Goal: Information Seeking & Learning: Learn about a topic

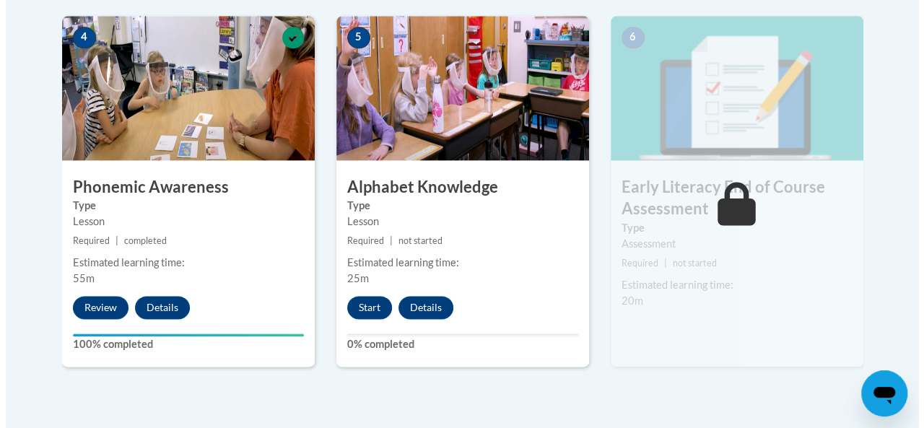
scroll to position [939, 0]
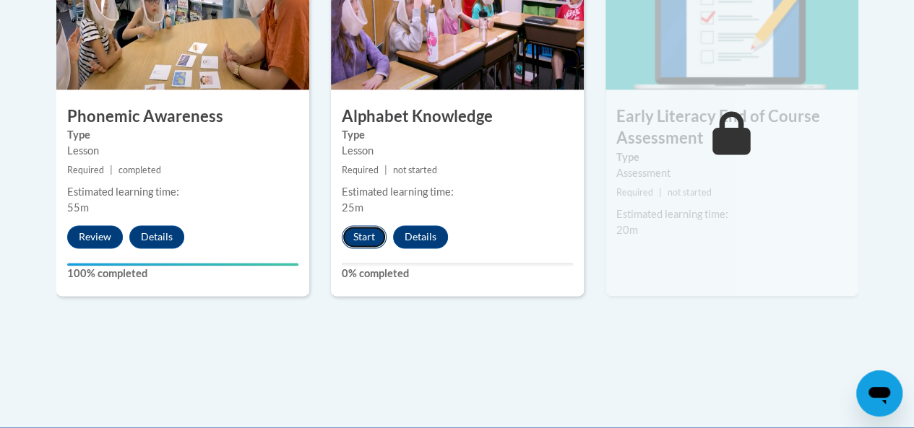
click at [376, 238] on button "Start" at bounding box center [364, 236] width 45 height 23
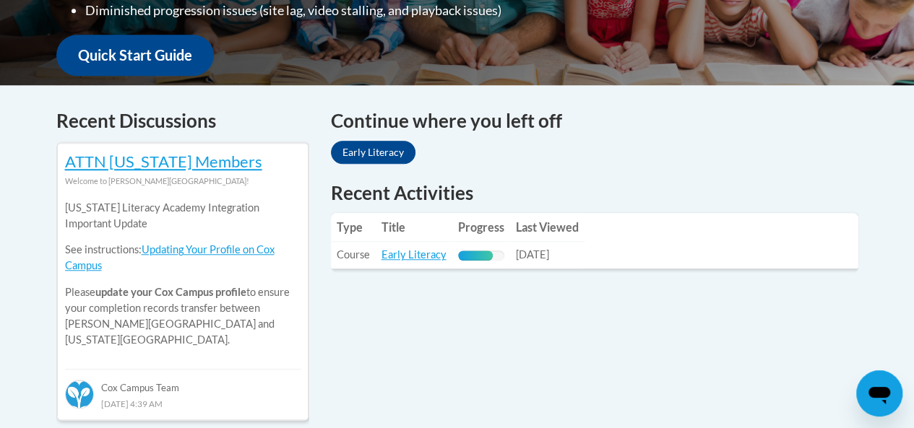
scroll to position [578, 0]
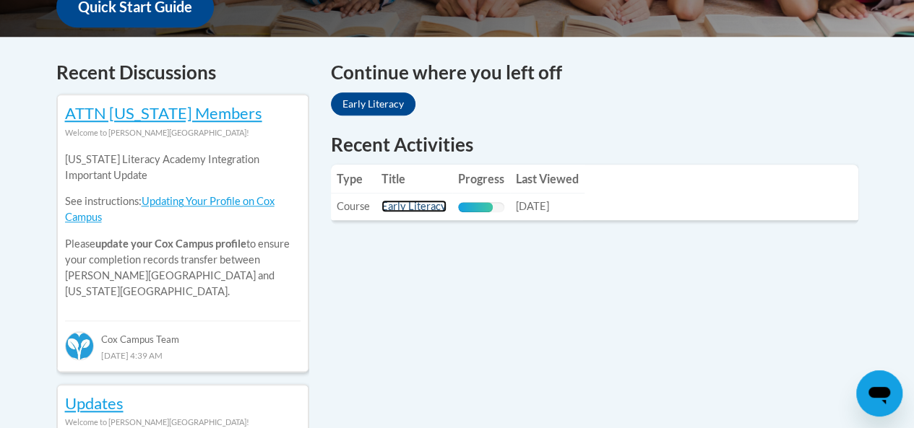
click at [398, 203] on link "Early Literacy" at bounding box center [413, 206] width 65 height 12
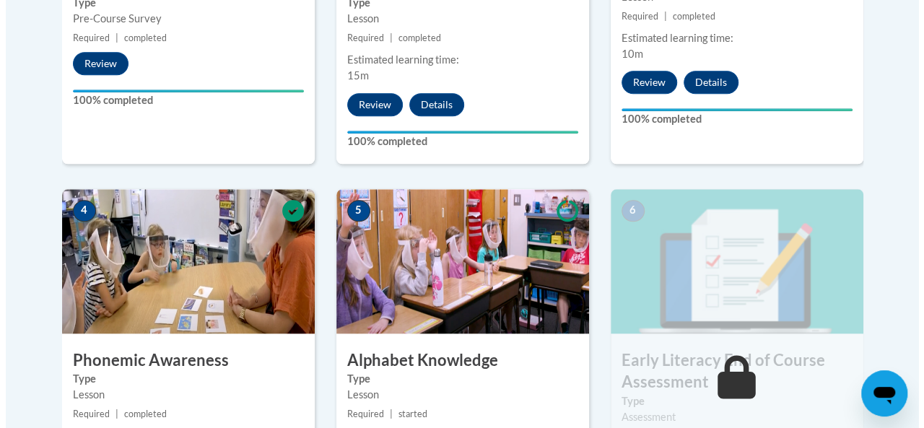
scroll to position [867, 0]
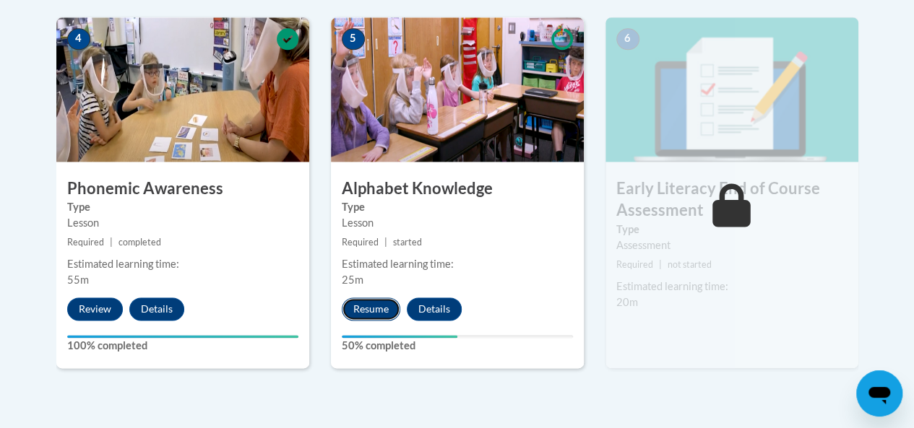
click at [377, 312] on button "Resume" at bounding box center [371, 309] width 59 height 23
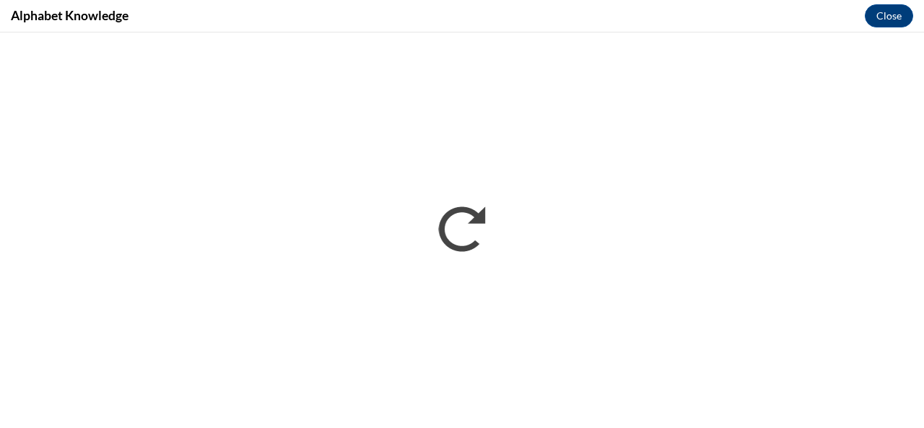
scroll to position [0, 0]
